Goal: Information Seeking & Learning: Learn about a topic

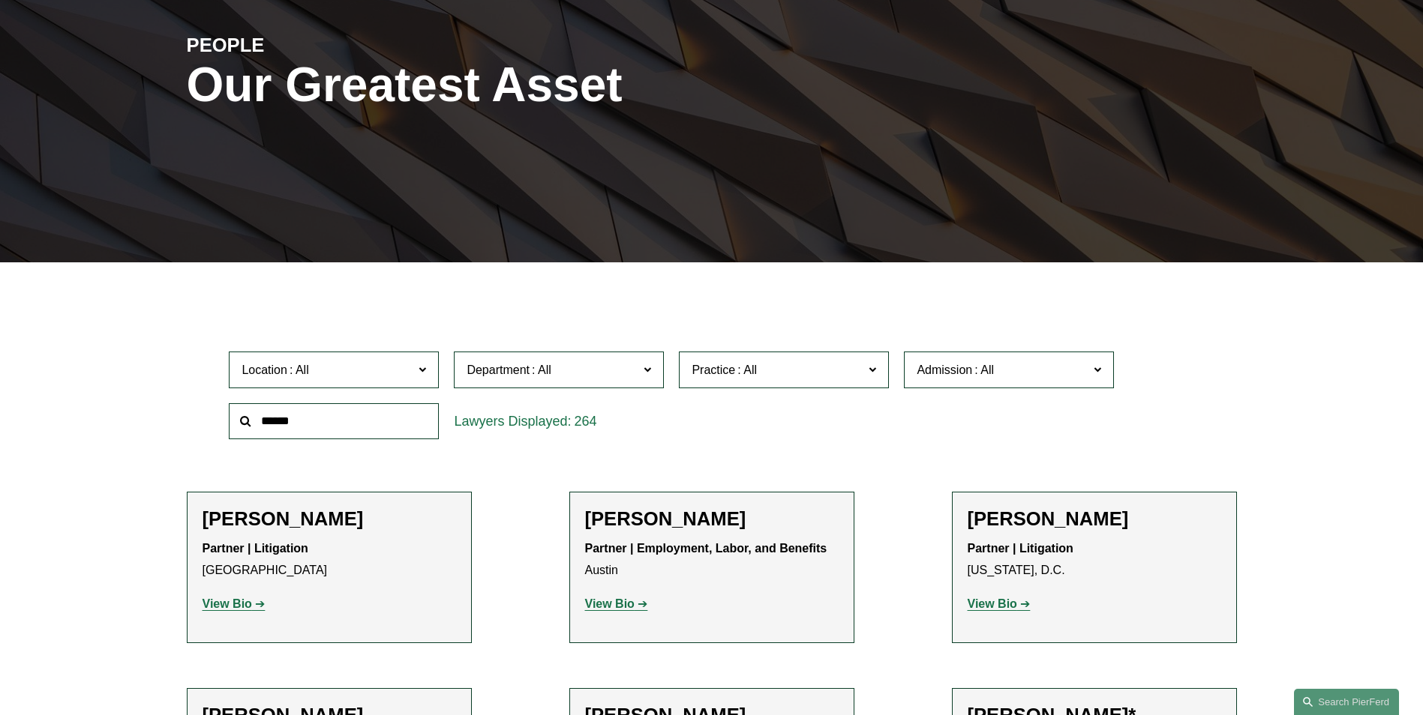
scroll to position [300, 0]
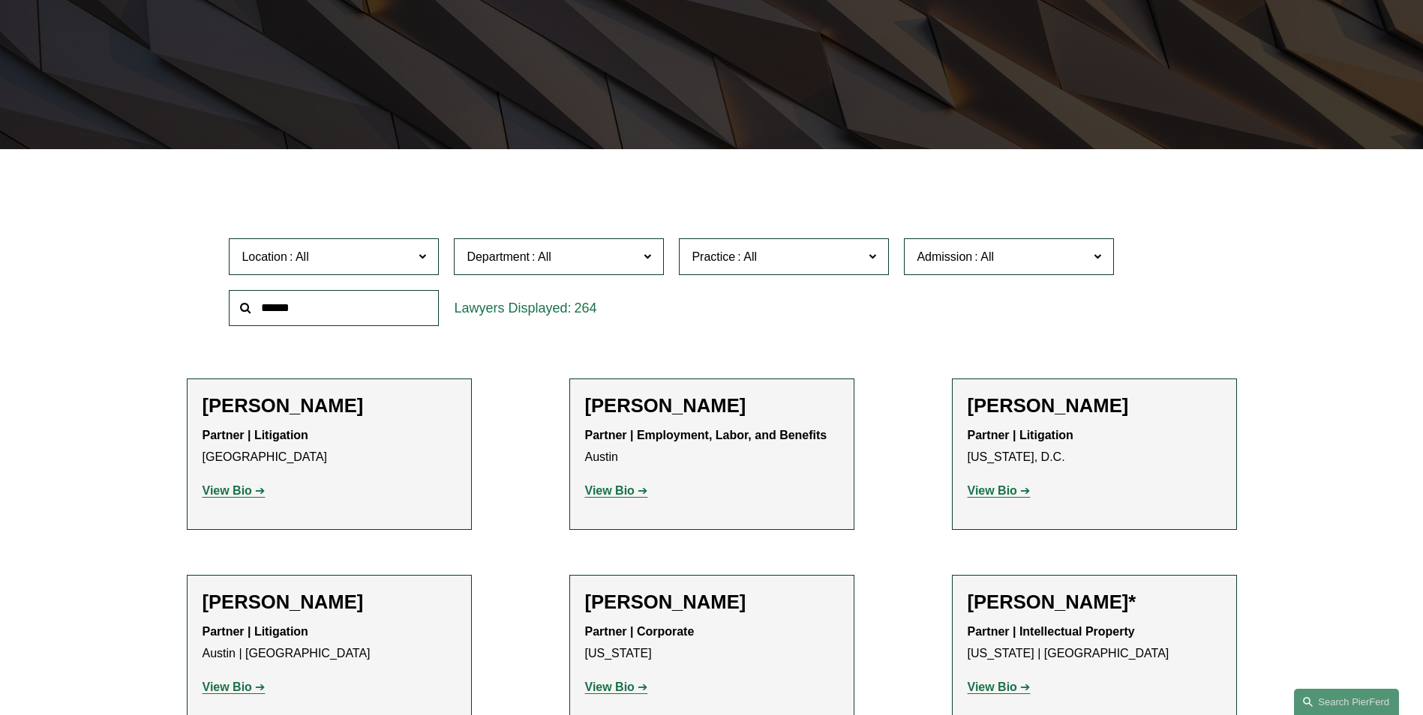
drag, startPoint x: 311, startPoint y: 291, endPoint x: 320, endPoint y: 307, distance: 18.1
click at [316, 297] on input "text" at bounding box center [334, 308] width 210 height 37
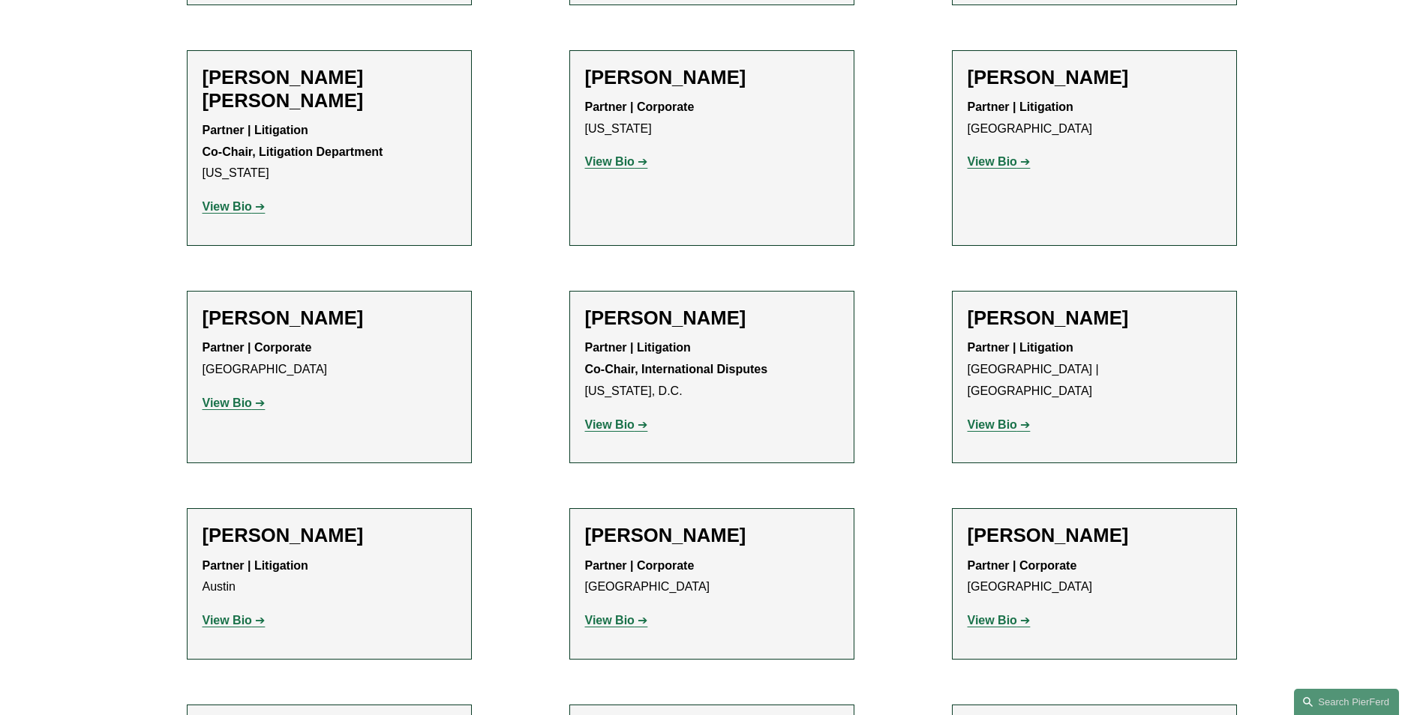
scroll to position [1275, 0]
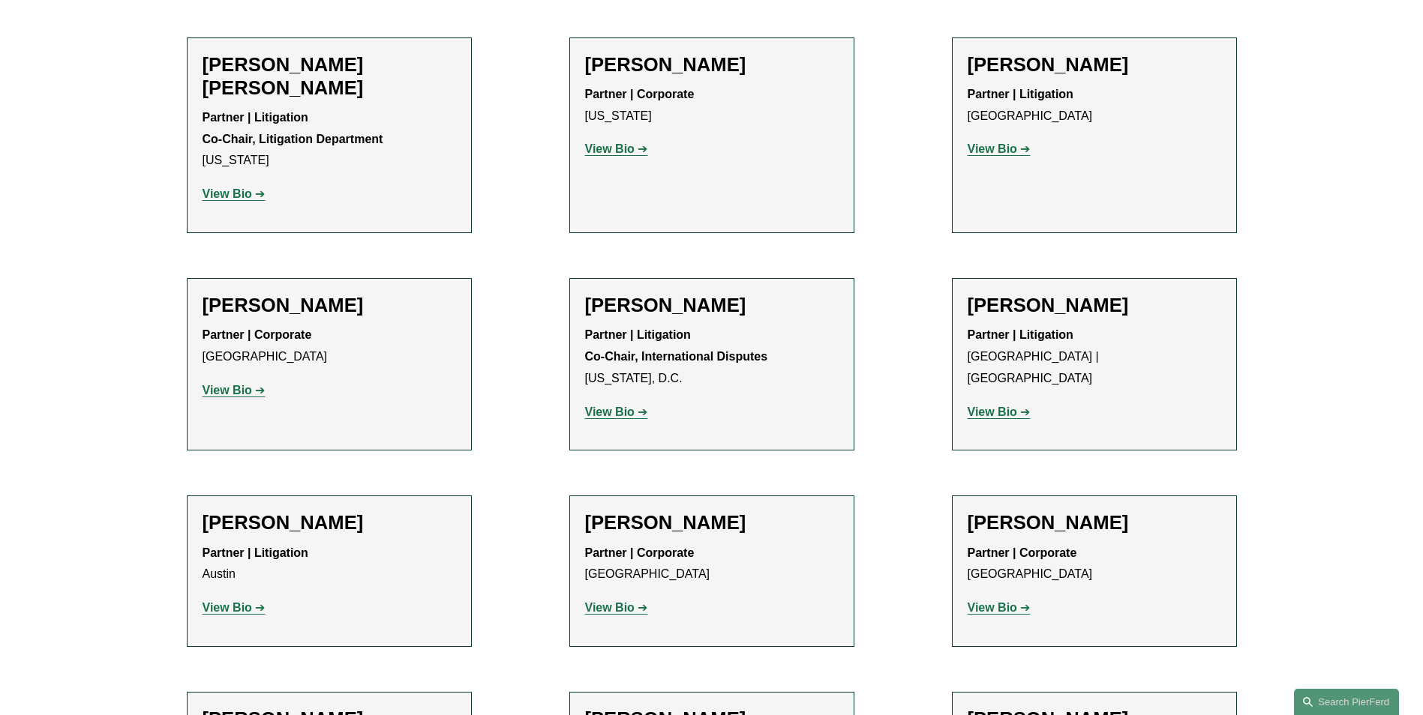
type input "***"
click at [1003, 142] on strong "View Bio" at bounding box center [991, 148] width 49 height 13
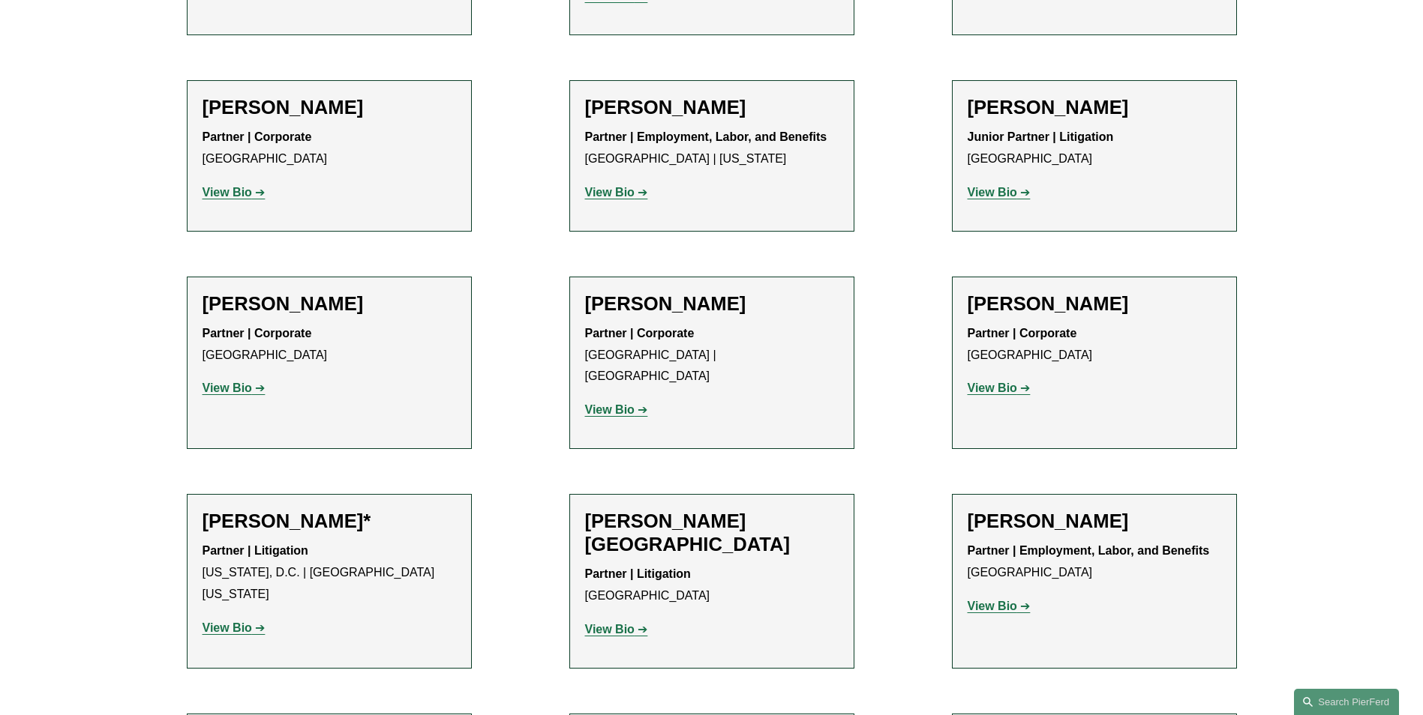
scroll to position [4725, 0]
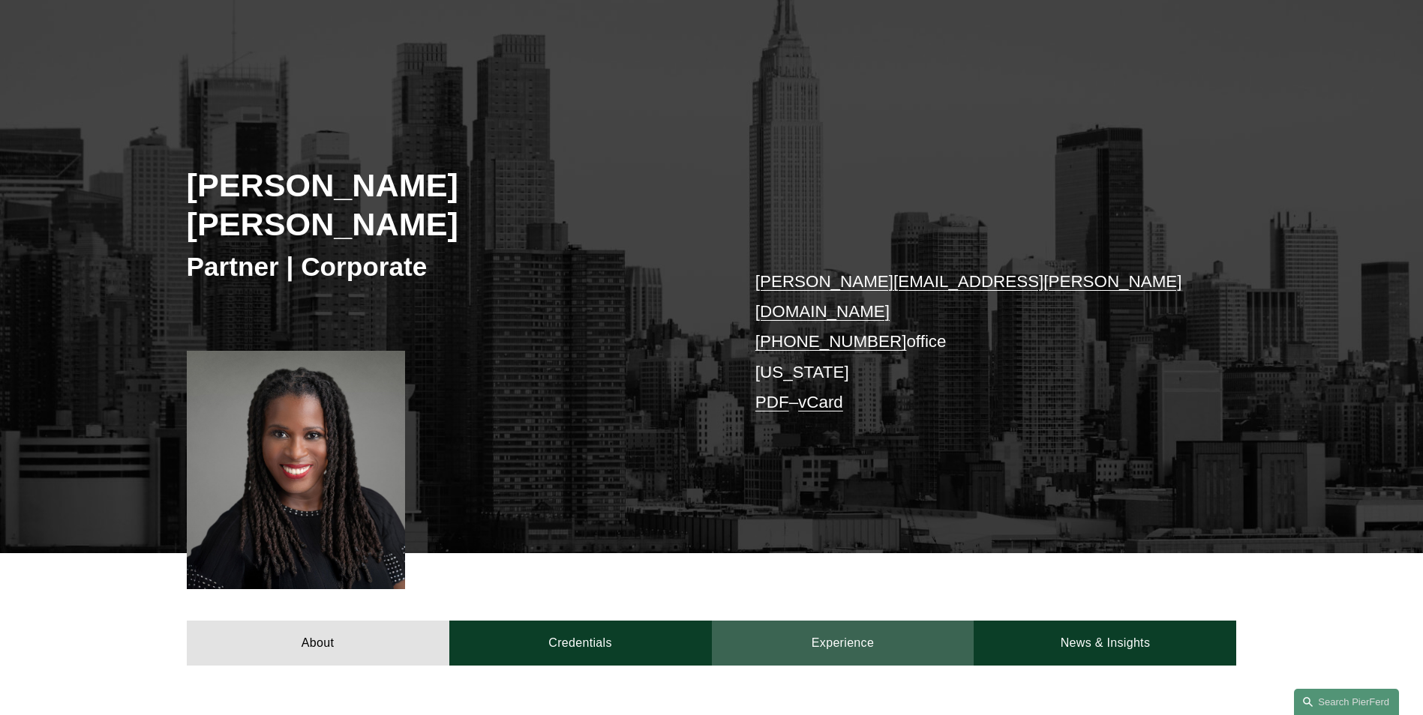
scroll to position [300, 0]
